Goal: Find specific page/section: Find specific page/section

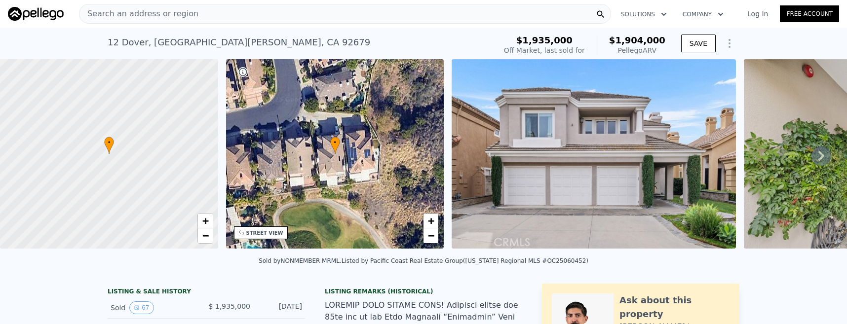
click at [141, 10] on span "Search an address or region" at bounding box center [138, 14] width 119 height 12
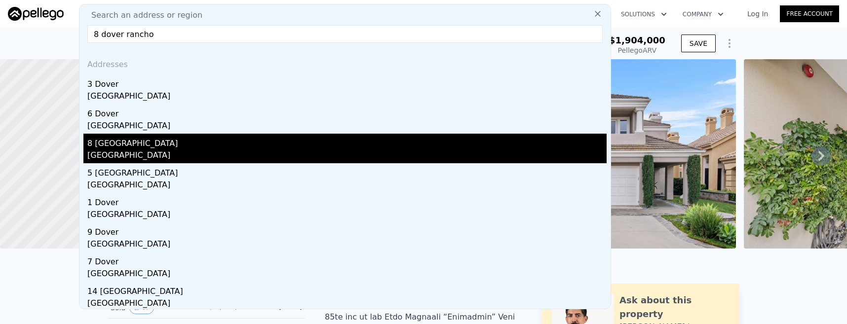
type input "8 dover rancho"
click at [149, 160] on div "[GEOGRAPHIC_DATA]" at bounding box center [346, 157] width 519 height 14
checkbox input "false"
type input "$ 1,834,000"
type input "-$ 194,645"
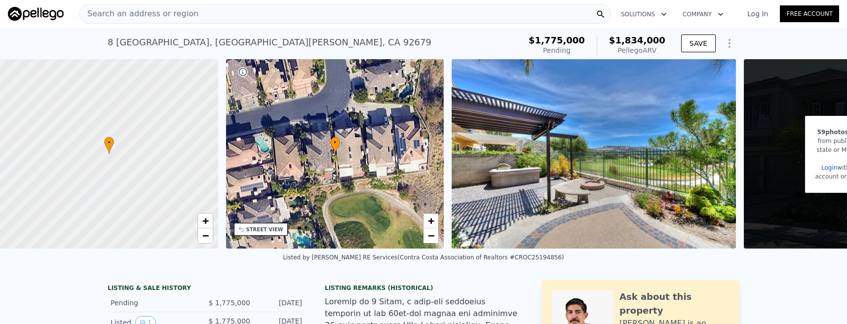
click at [176, 13] on span "Search an address or region" at bounding box center [138, 14] width 119 height 12
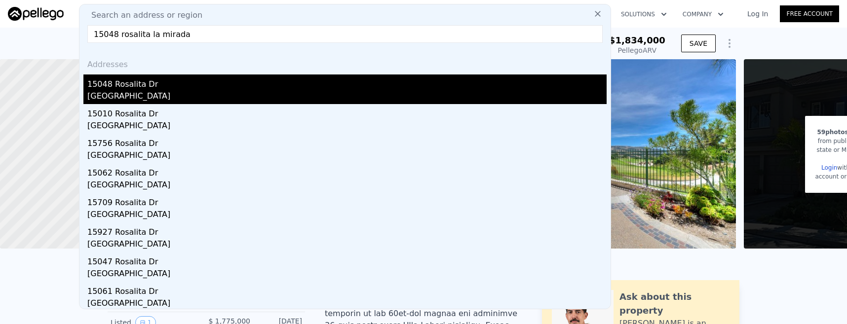
type input "15048 rosalita la mirada"
click at [120, 94] on div "[GEOGRAPHIC_DATA]" at bounding box center [346, 97] width 519 height 14
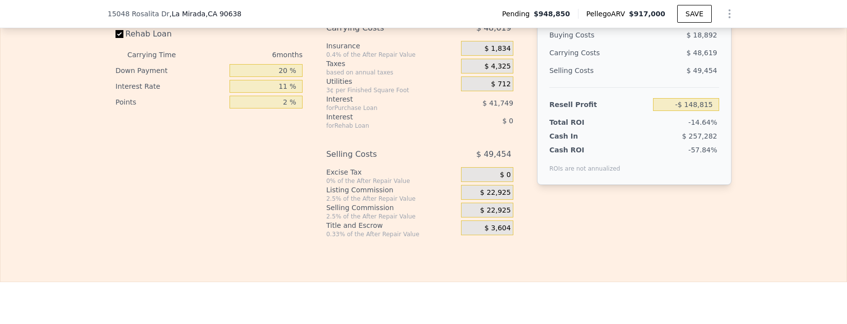
scroll to position [1848, 0]
